Goal: Task Accomplishment & Management: Use online tool/utility

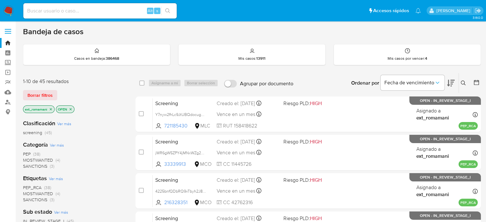
click at [53, 165] on span "(3)" at bounding box center [52, 166] width 4 height 6
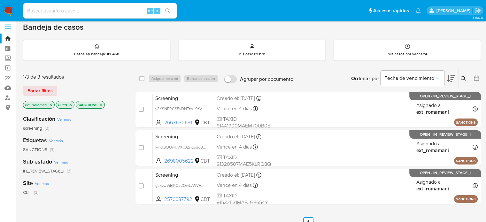
scroll to position [32, 0]
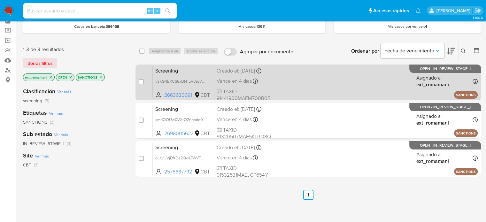
drag, startPoint x: 263, startPoint y: 81, endPoint x: 263, endPoint y: 86, distance: 4.8
click at [263, 82] on div "Vence en 4 días Vence el 22/09/2025 04:51:25" at bounding box center [247, 81] width 61 height 9
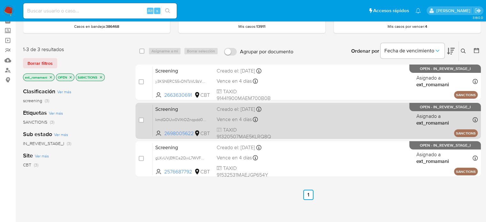
click at [258, 123] on div "Screening kmdQOUw0VXtOZnqpdd0ehHhF 2698005622 CBT Creado el: 18/09/2025 Creado …" at bounding box center [315, 121] width 325 height 32
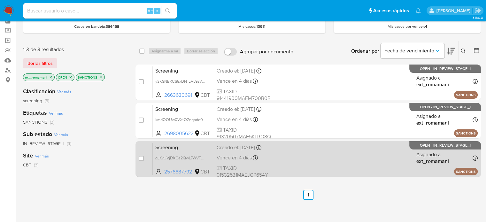
click at [250, 155] on span "Vence en 4 días" at bounding box center [234, 157] width 35 height 7
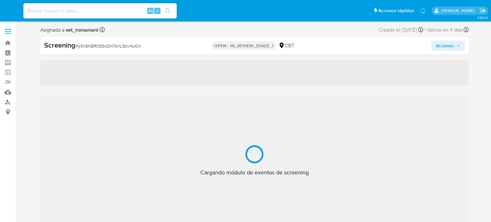
select select "10"
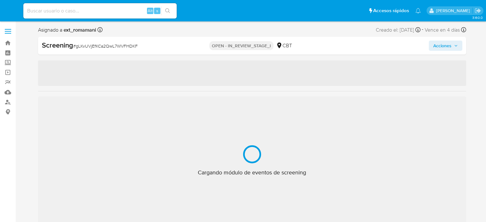
select select "10"
